Goal: Information Seeking & Learning: Learn about a topic

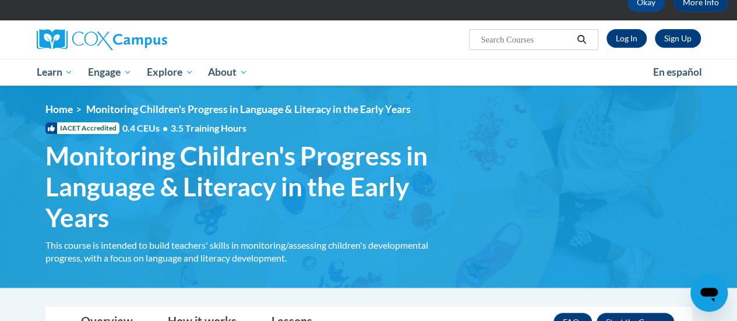
scroll to position [66, 0]
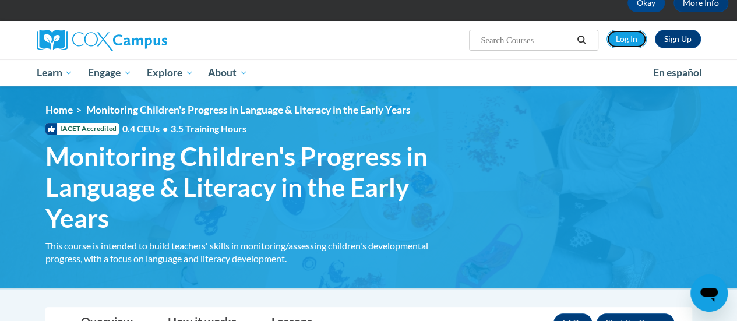
click at [637, 35] on link "Log In" at bounding box center [627, 39] width 40 height 19
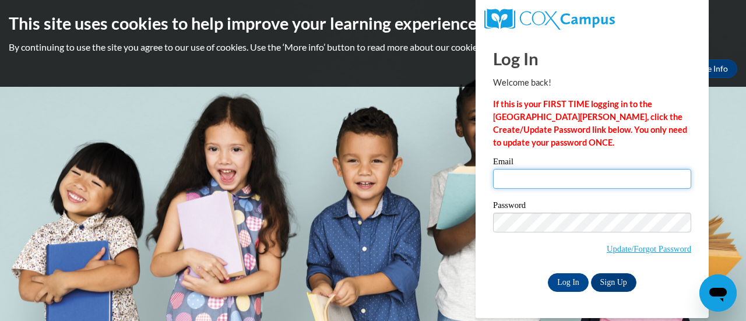
click at [584, 179] on input "Email" at bounding box center [592, 179] width 198 height 20
type input "mcook24@cub.uca.edu"
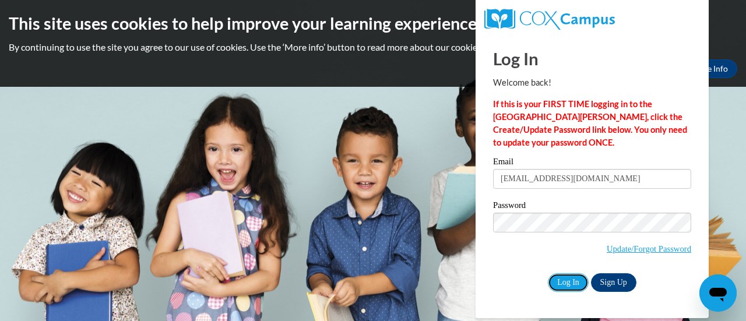
click at [564, 280] on input "Log In" at bounding box center [568, 282] width 41 height 19
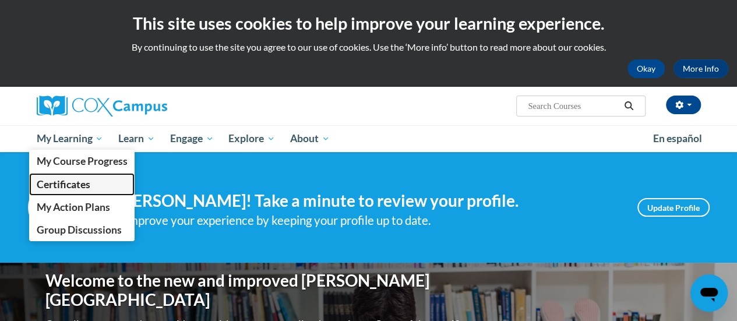
click at [84, 181] on span "Certificates" at bounding box center [63, 184] width 54 height 12
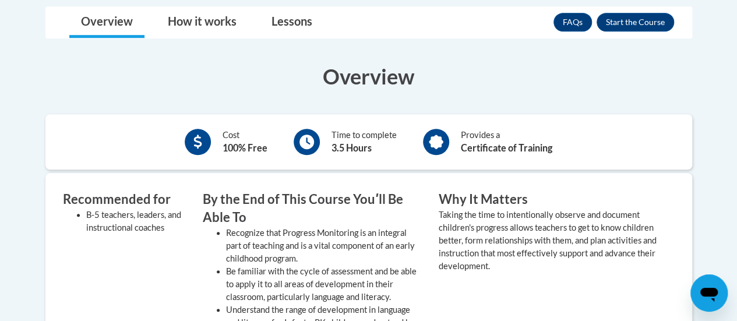
scroll to position [366, 0]
click at [653, 20] on button "Enroll" at bounding box center [636, 22] width 78 height 19
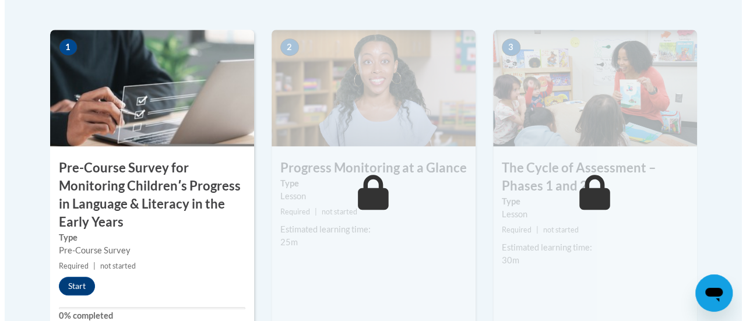
scroll to position [392, 0]
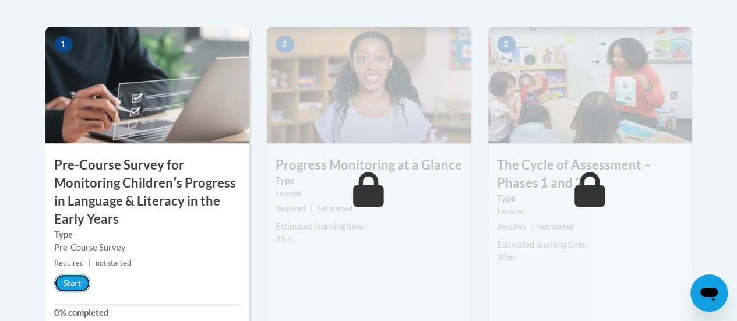
click at [80, 286] on button "Start" at bounding box center [72, 283] width 36 height 19
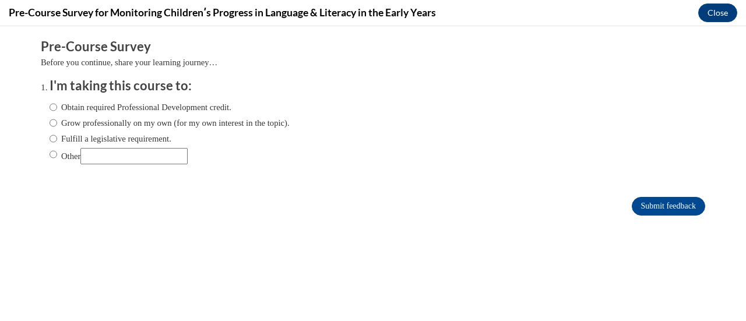
scroll to position [0, 0]
click at [50, 153] on input "Other" at bounding box center [54, 154] width 8 height 13
radio input "true"
click at [116, 161] on input "Other" at bounding box center [133, 156] width 107 height 16
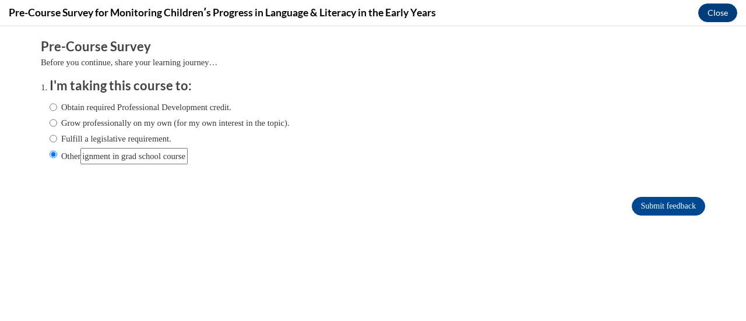
type input "assignment in grad school course"
click at [677, 208] on input "Submit feedback" at bounding box center [668, 206] width 73 height 19
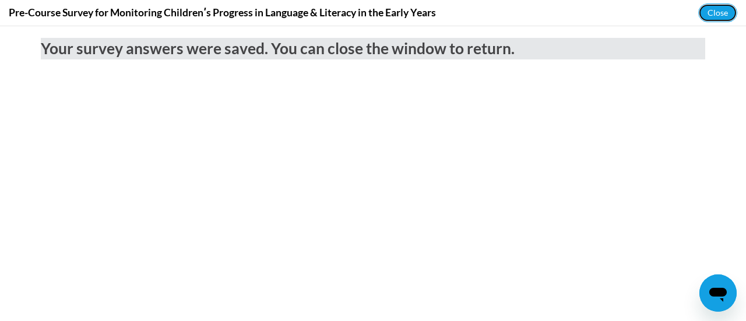
click at [716, 12] on button "Close" at bounding box center [717, 12] width 39 height 19
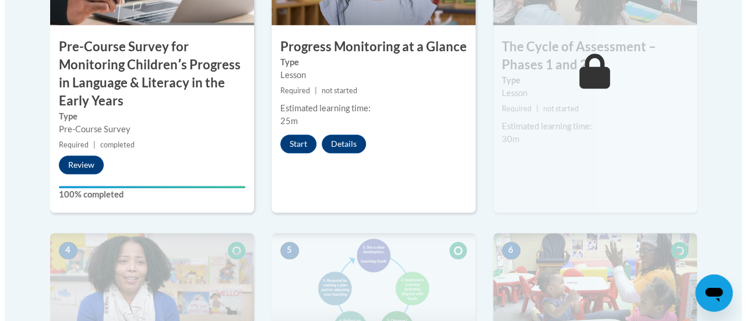
scroll to position [512, 0]
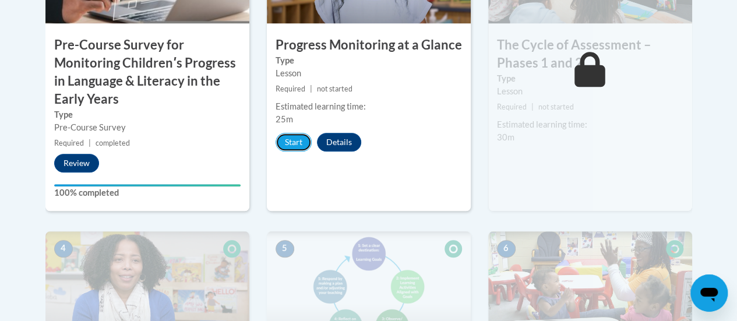
click at [289, 140] on button "Start" at bounding box center [294, 142] width 36 height 19
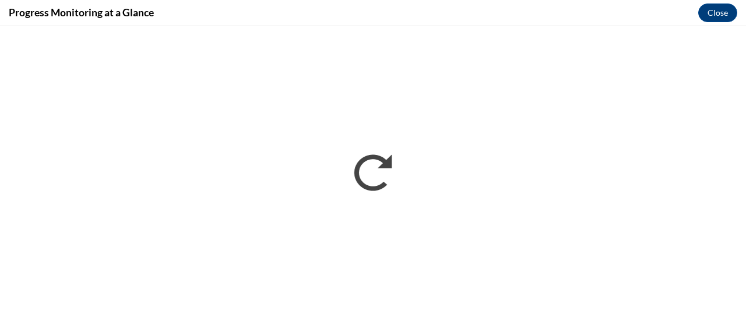
scroll to position [0, 0]
